Goal: Task Accomplishment & Management: Manage account settings

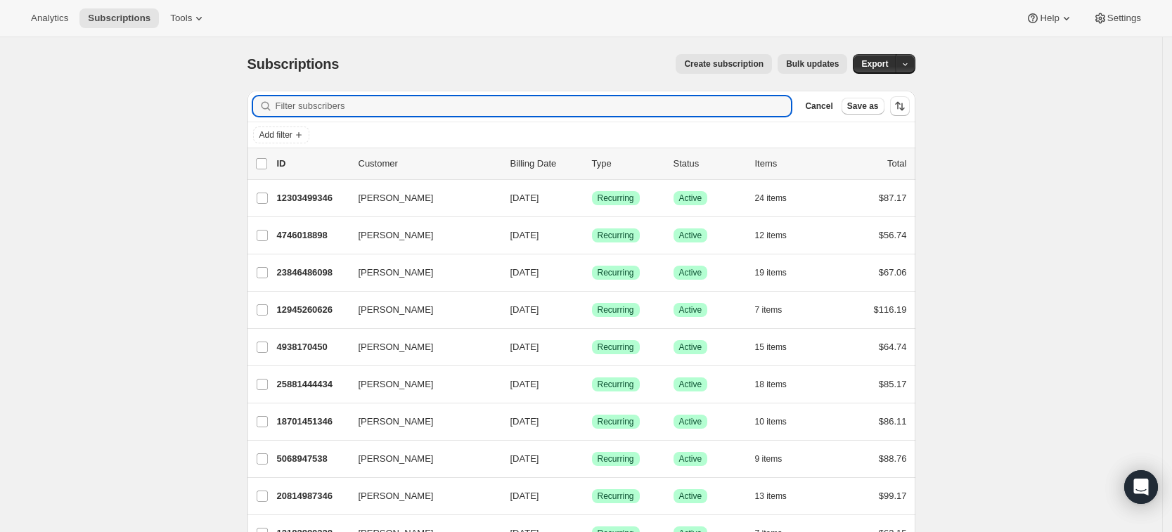
click at [296, 112] on input "Filter subscribers" at bounding box center [534, 106] width 516 height 20
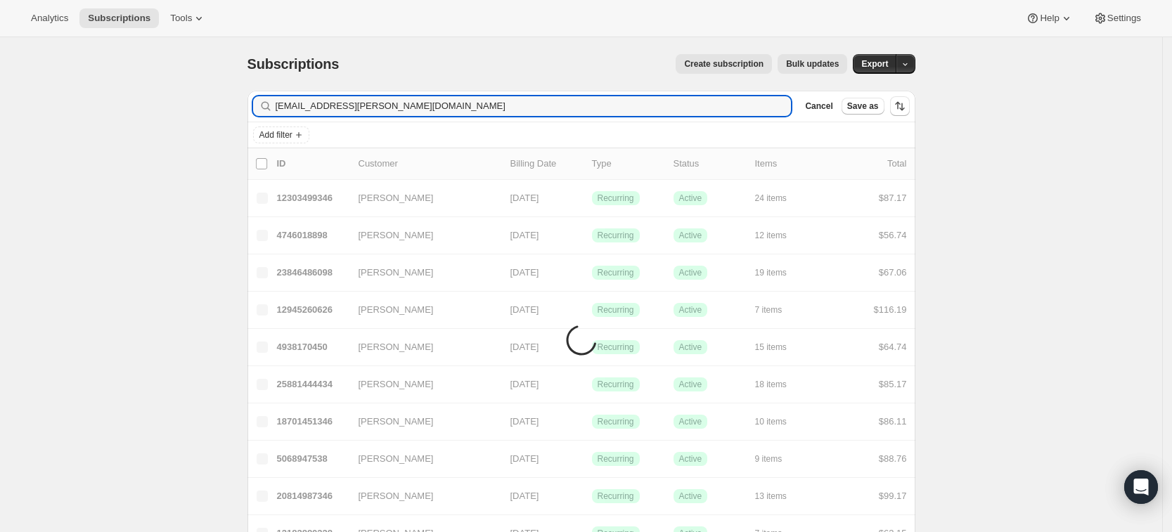
type input "megan.a.kiernan@gmail.com"
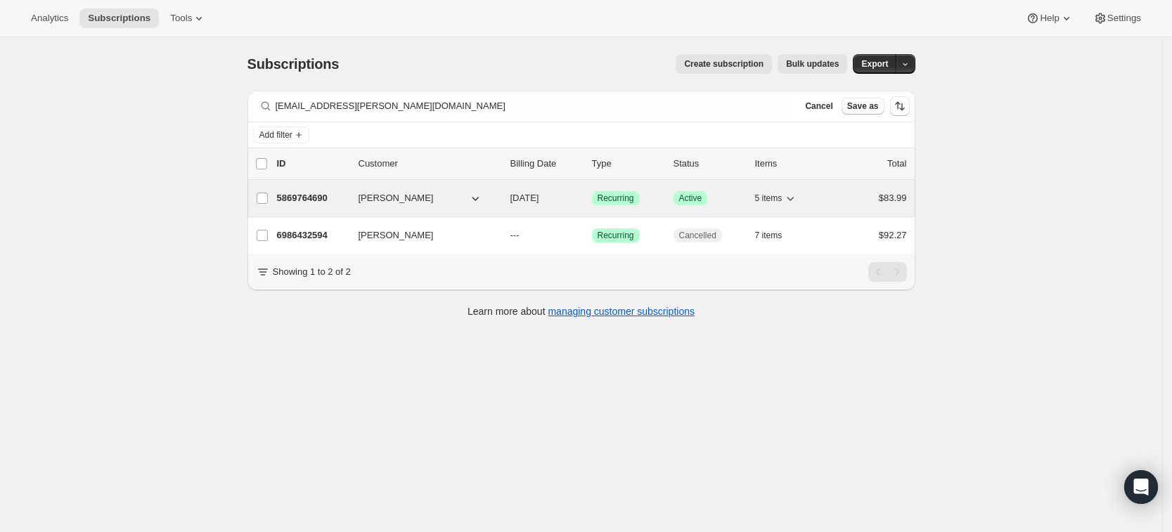
click at [309, 199] on p "5869764690" at bounding box center [312, 198] width 70 height 14
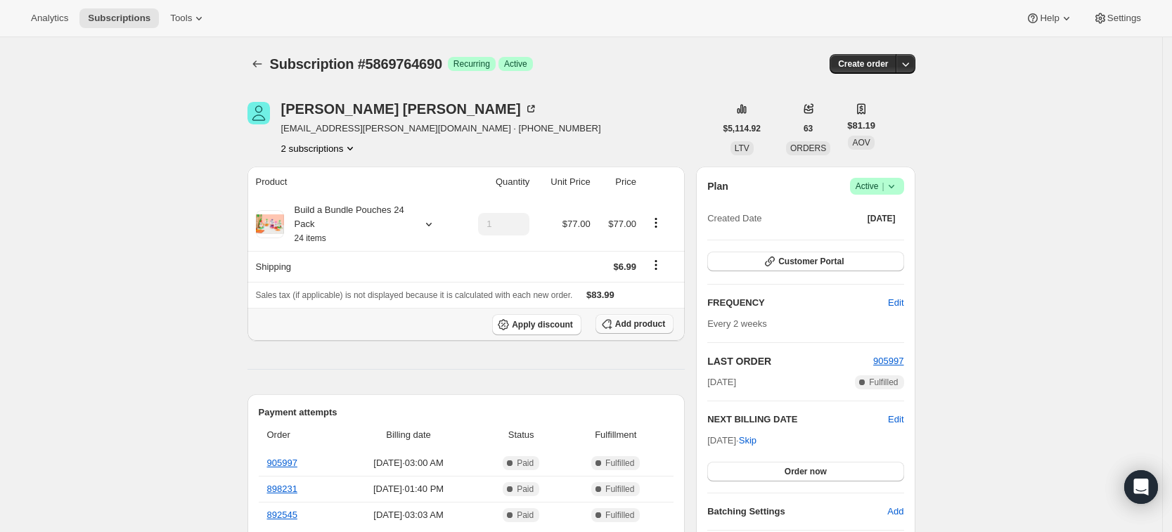
click at [641, 328] on span "Add product" at bounding box center [640, 324] width 50 height 11
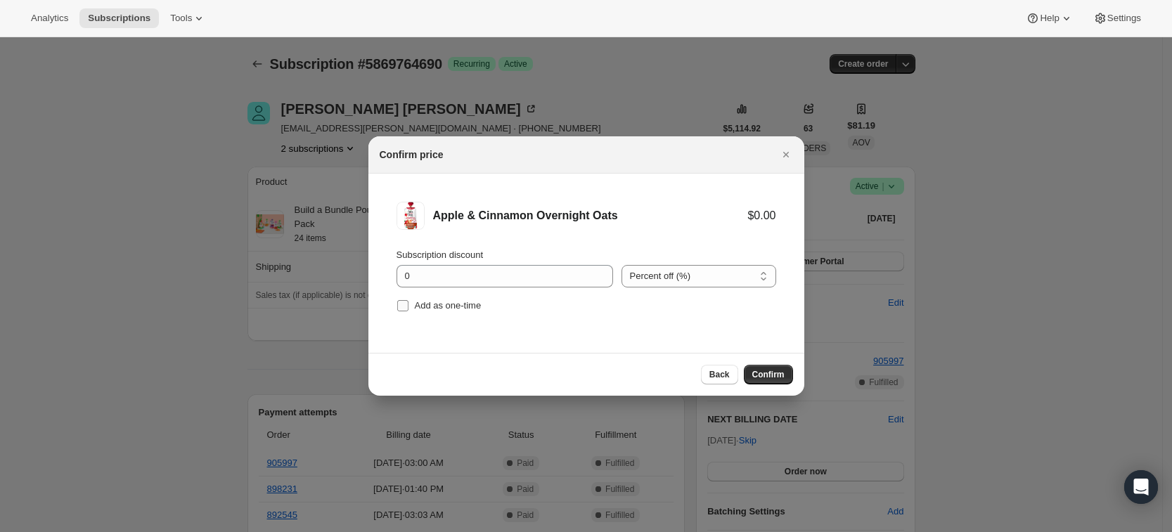
click at [440, 314] on label "Add as one-time" at bounding box center [439, 306] width 85 height 20
click at [409, 312] on input "Add as one-time" at bounding box center [402, 305] width 11 height 11
checkbox input "true"
click at [757, 371] on span "Confirm" at bounding box center [768, 374] width 32 height 11
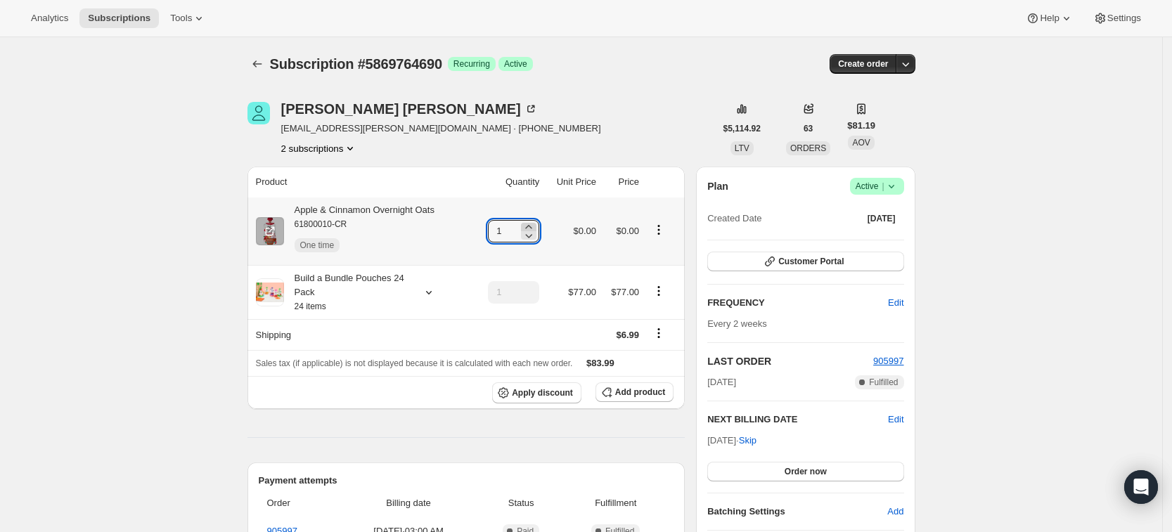
click at [536, 226] on icon at bounding box center [529, 227] width 14 height 14
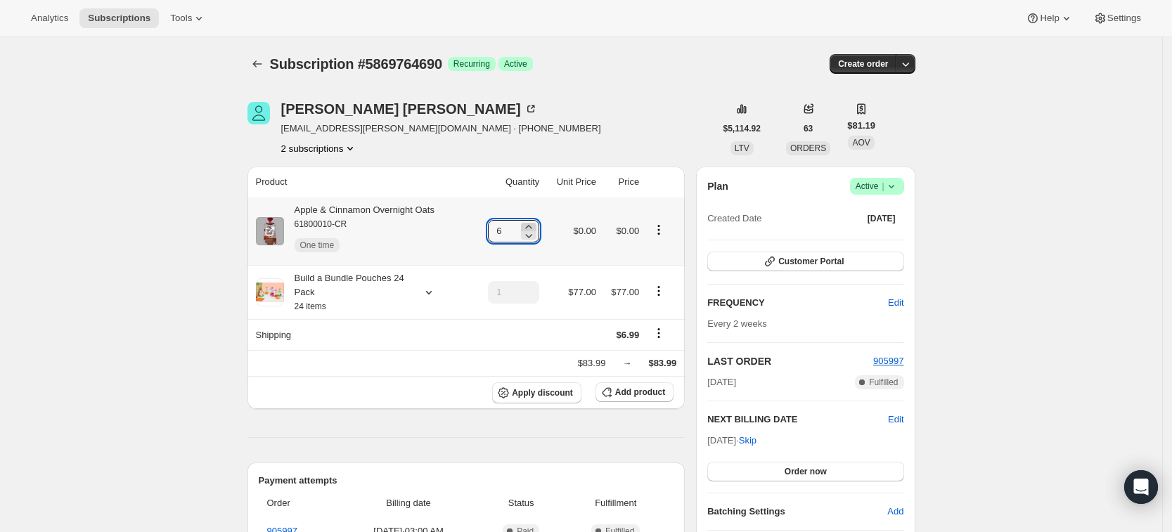
click at [536, 226] on icon at bounding box center [529, 227] width 14 height 14
type input "10"
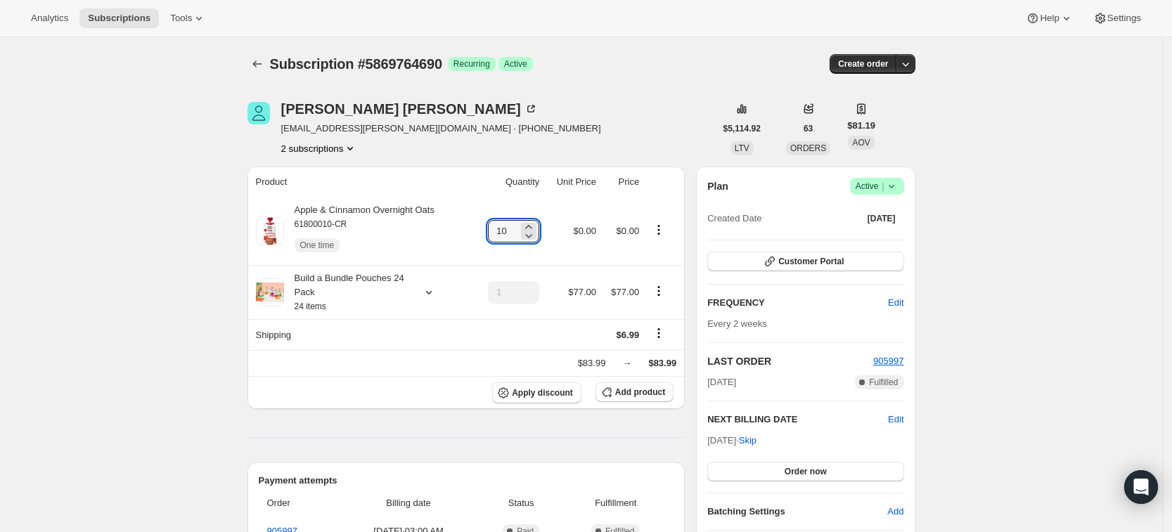
click at [389, 437] on hr at bounding box center [467, 437] width 438 height 1
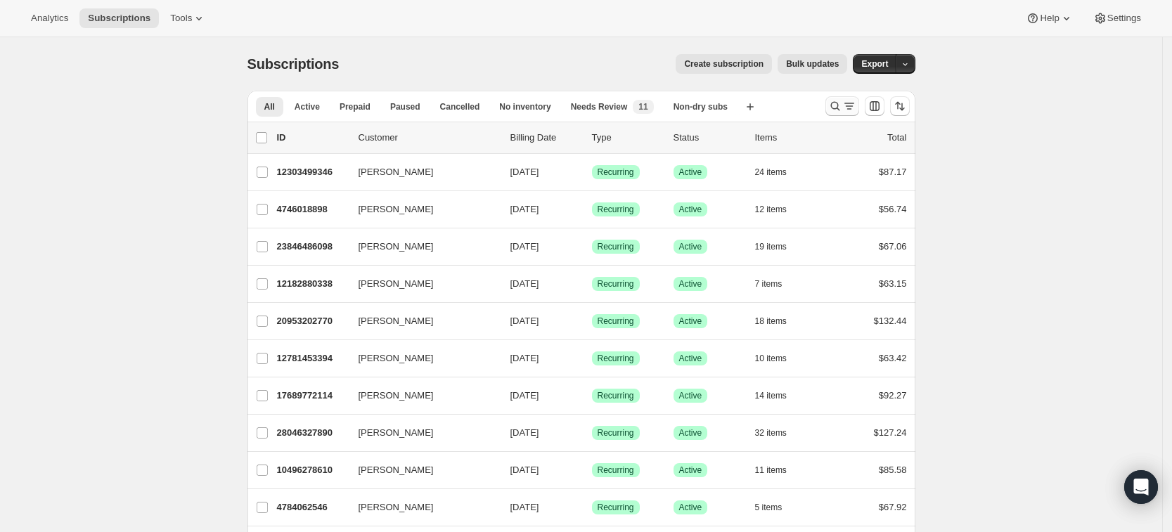
click at [835, 107] on icon "Search and filter results" at bounding box center [835, 106] width 14 height 14
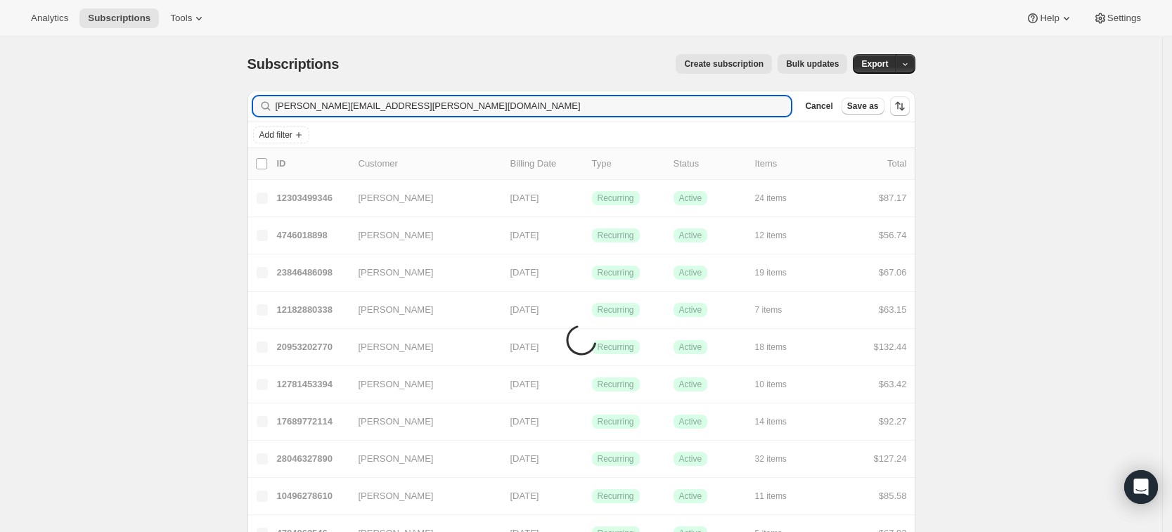
type input "[PERSON_NAME][EMAIL_ADDRESS][PERSON_NAME][DOMAIN_NAME]"
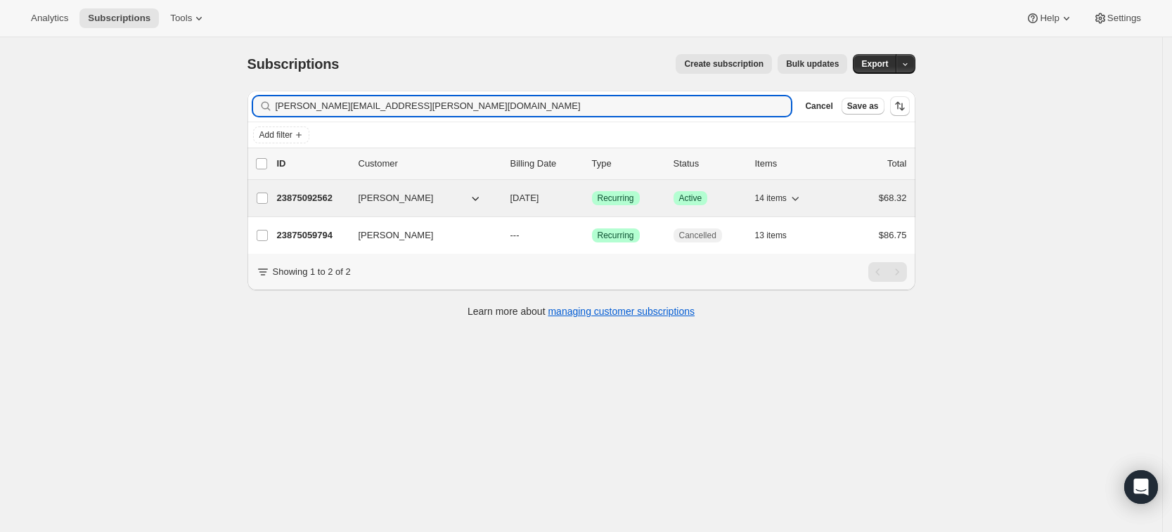
click at [312, 200] on p "23875092562" at bounding box center [312, 198] width 70 height 14
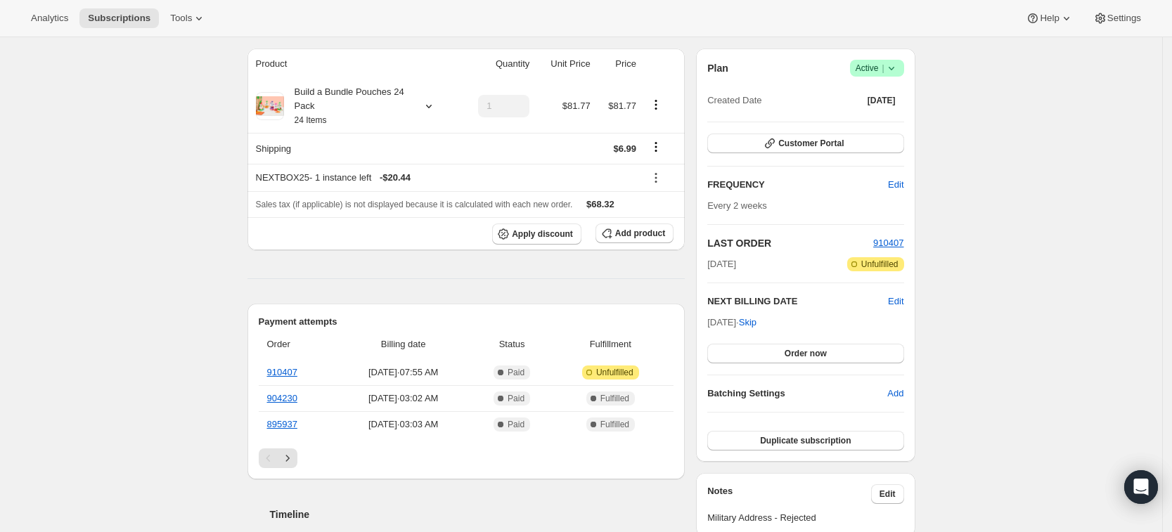
scroll to position [125, 0]
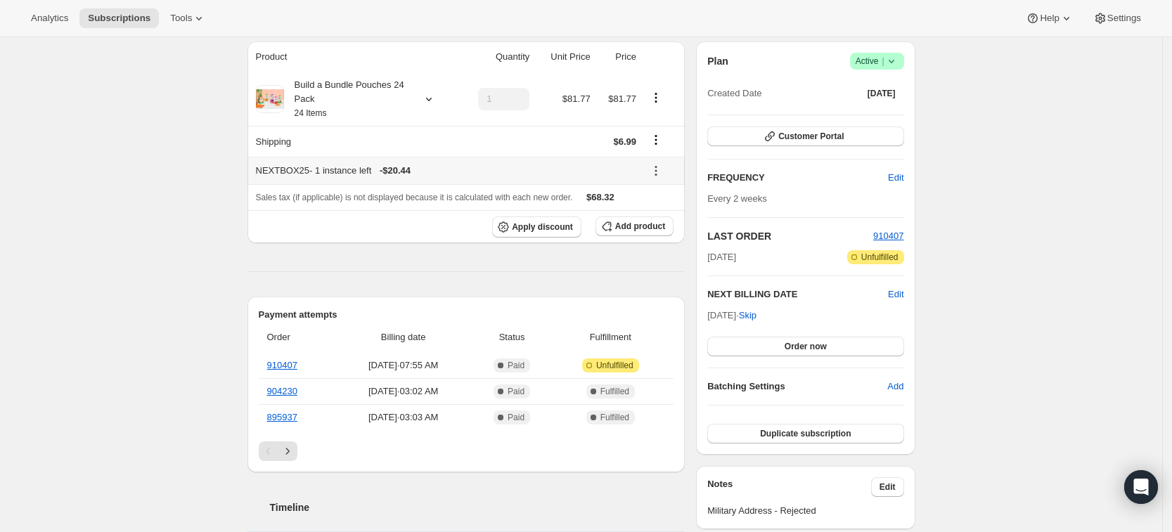
click at [657, 170] on icon at bounding box center [656, 171] width 2 height 2
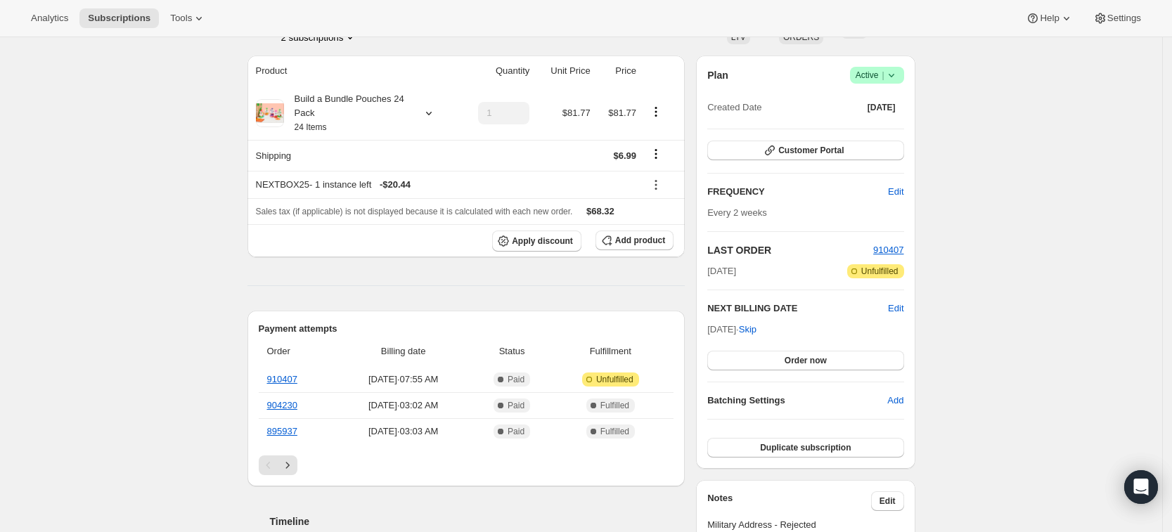
scroll to position [98, 0]
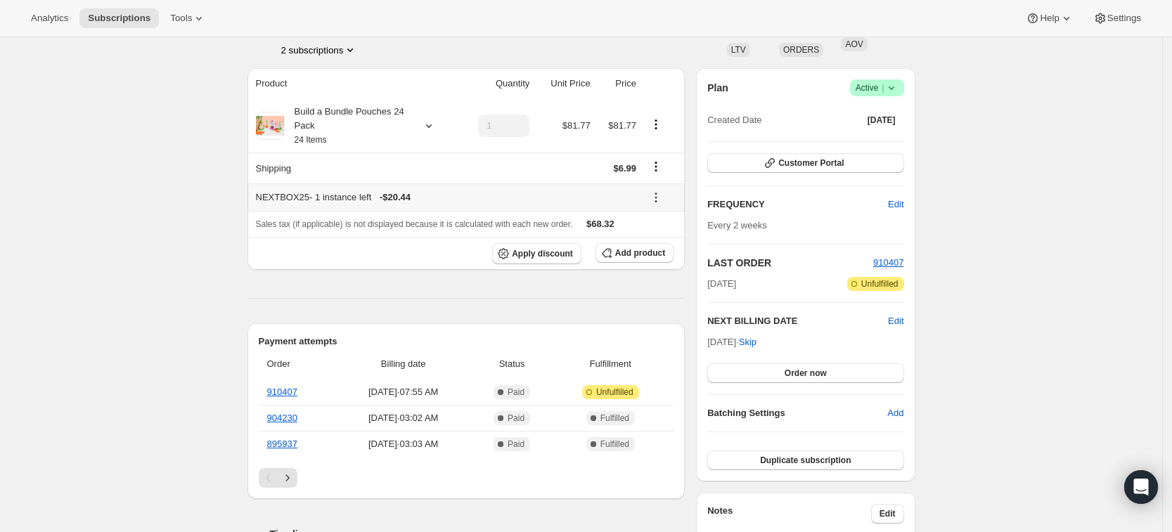
click at [658, 192] on icon at bounding box center [656, 198] width 14 height 14
click at [658, 245] on span "Remove" at bounding box center [666, 248] width 34 height 11
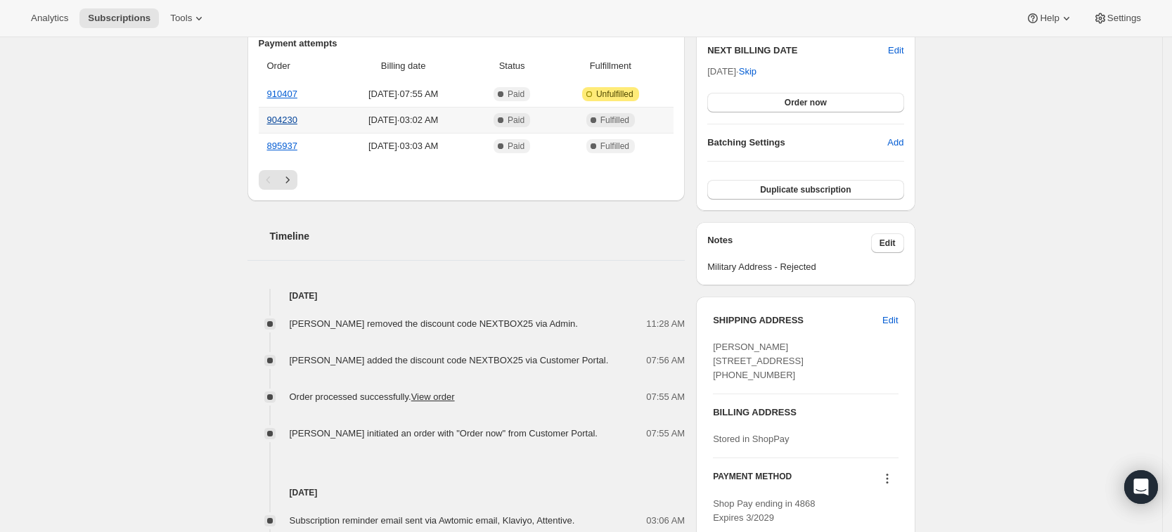
scroll to position [0, 0]
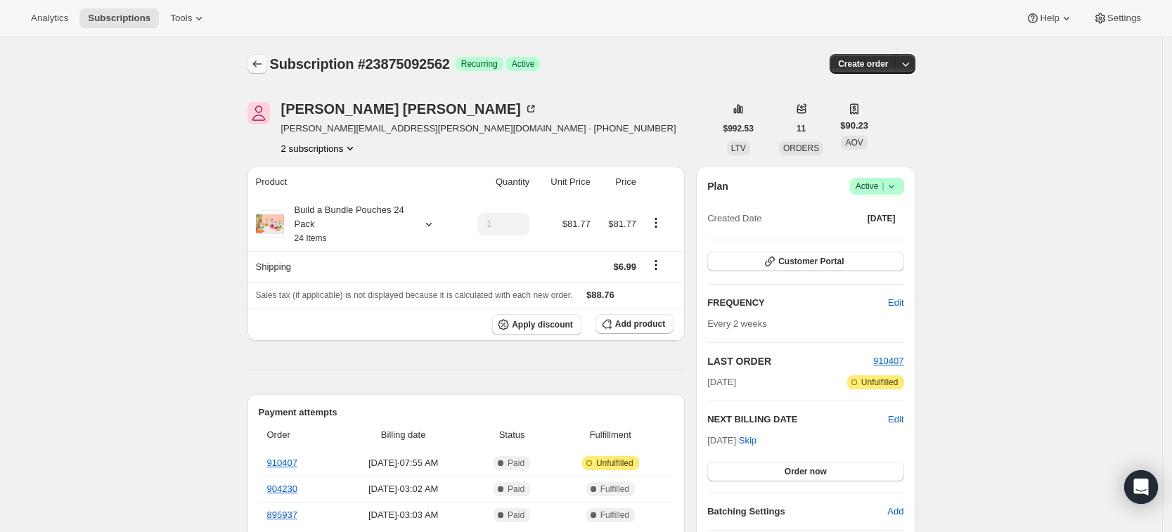
click at [257, 62] on icon "Subscriptions" at bounding box center [257, 64] width 14 height 14
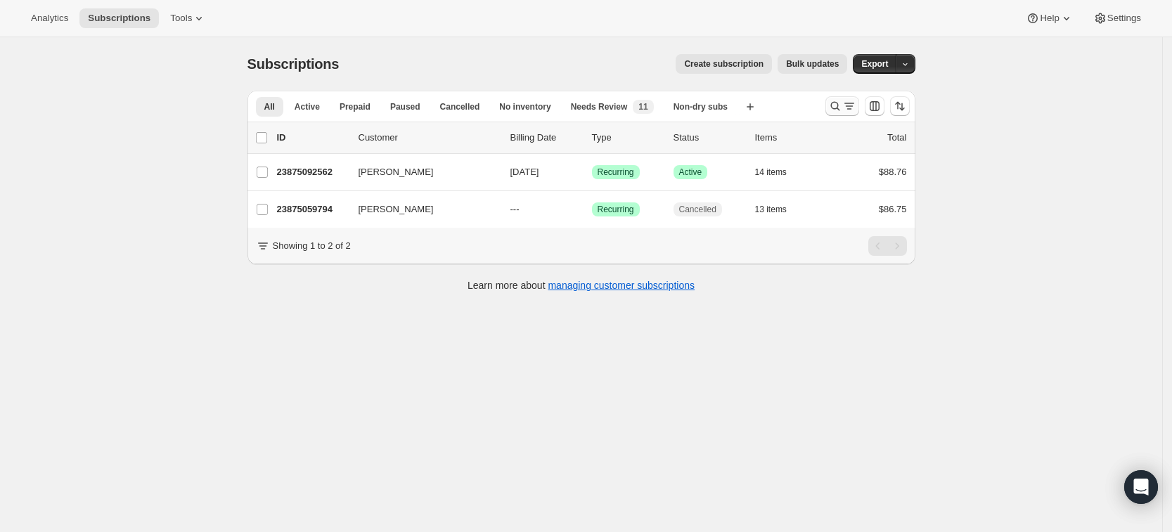
click at [841, 107] on icon "Search and filter results" at bounding box center [835, 106] width 14 height 14
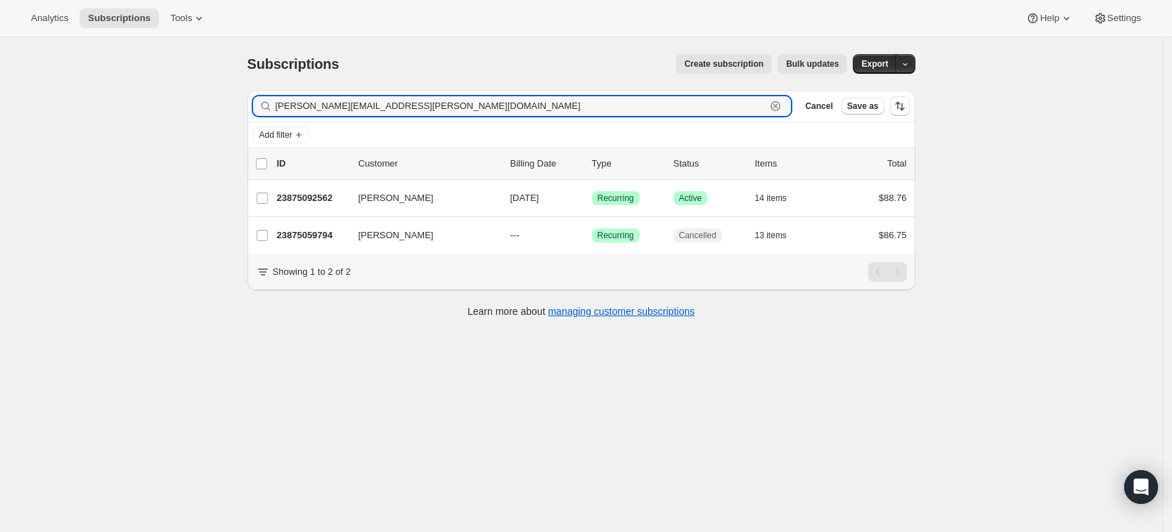
click at [781, 110] on icon "button" at bounding box center [776, 106] width 10 height 10
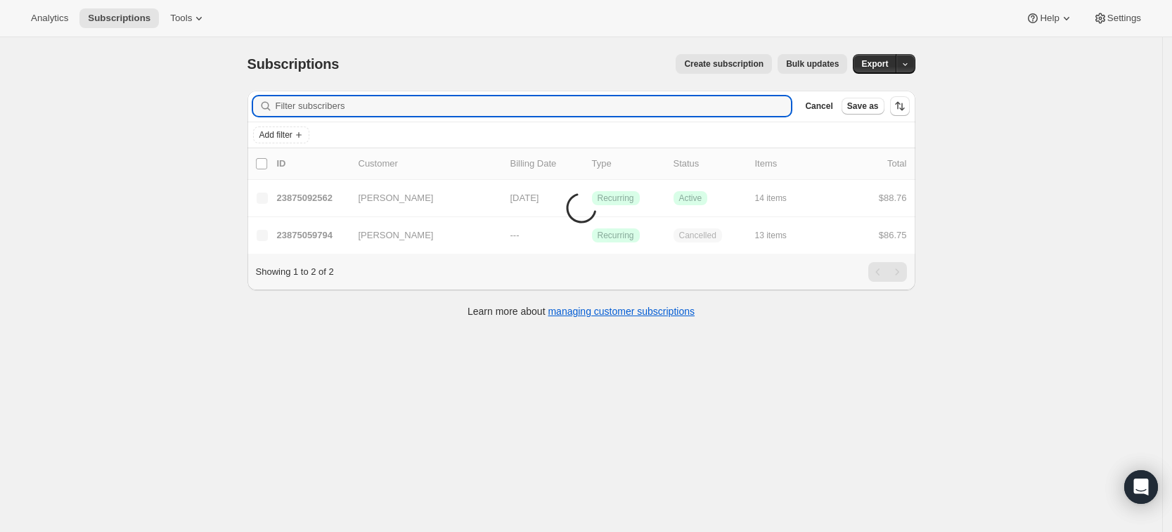
paste input "[EMAIL_ADDRESS][DOMAIN_NAME]"
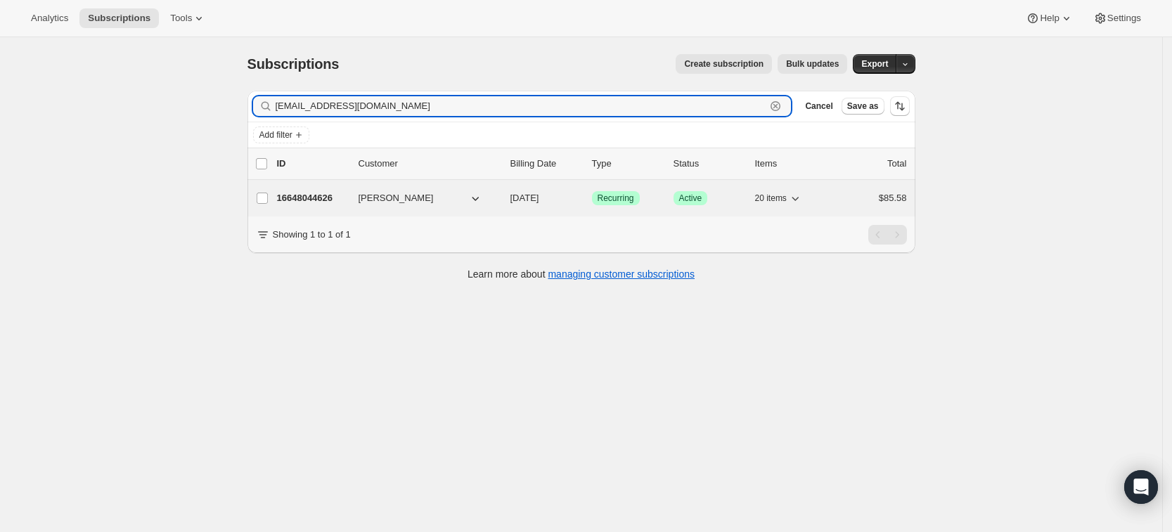
type input "[EMAIL_ADDRESS][DOMAIN_NAME]"
click at [322, 201] on p "16648044626" at bounding box center [312, 198] width 70 height 14
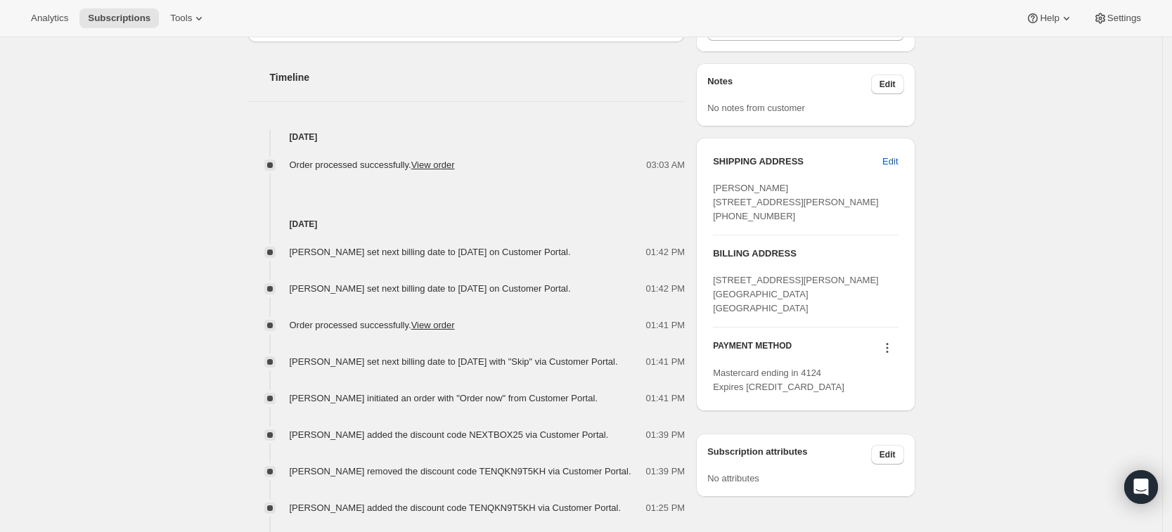
scroll to position [523, 0]
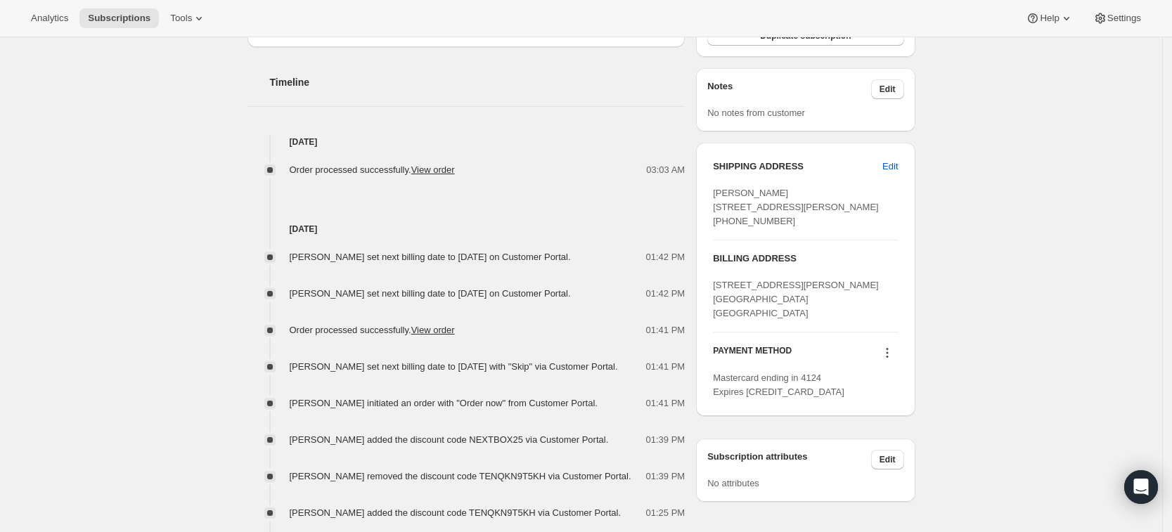
click at [295, 256] on span "[PERSON_NAME] set next billing date to [DATE] on Customer Portal." at bounding box center [430, 257] width 281 height 11
drag, startPoint x: 295, startPoint y: 256, endPoint x: 645, endPoint y: 248, distance: 350.3
click at [645, 248] on div "[PERSON_NAME] set next billing date to [DATE] on Customer Portal. 01:42 PM [PER…" at bounding box center [467, 396] width 438 height 321
drag, startPoint x: 691, startPoint y: 256, endPoint x: 290, endPoint y: 255, distance: 400.9
click at [290, 255] on div "[PERSON_NAME] [EMAIL_ADDRESS][DOMAIN_NAME] · [PHONE_NUMBER] 1 subscription $715…" at bounding box center [575, 289] width 679 height 1466
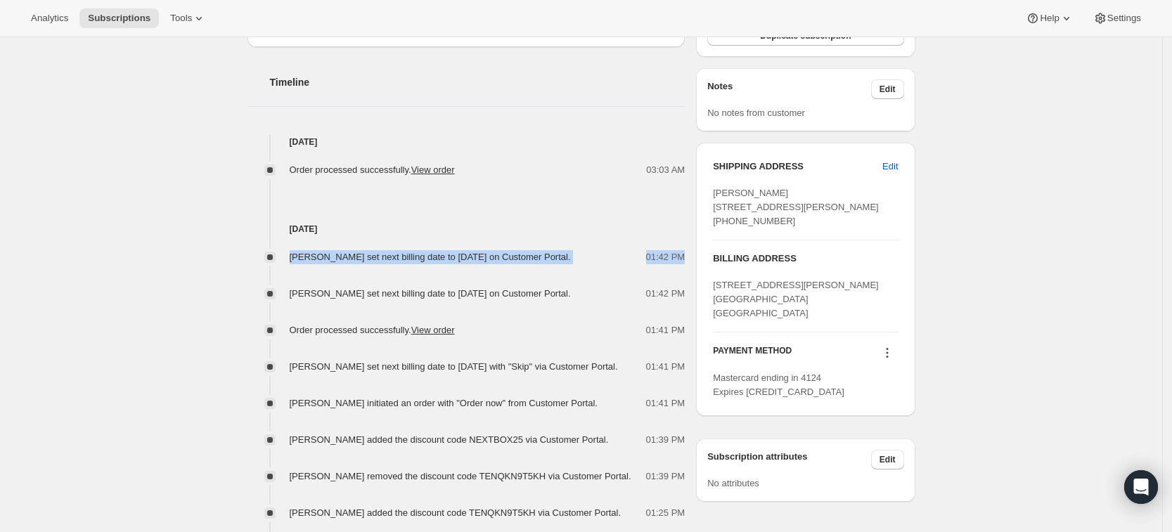
copy div "[PERSON_NAME] set next billing date to [DATE] on Customer Portal. 01:42 PM"
